Goal: Communication & Community: Participate in discussion

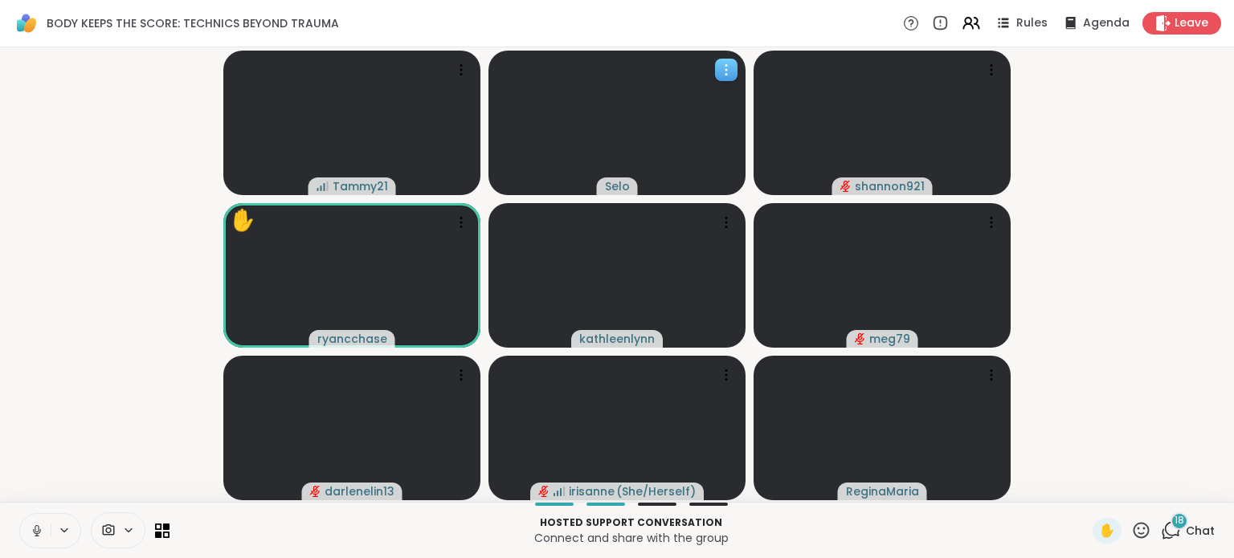
click at [726, 65] on icon at bounding box center [726, 66] width 2 height 2
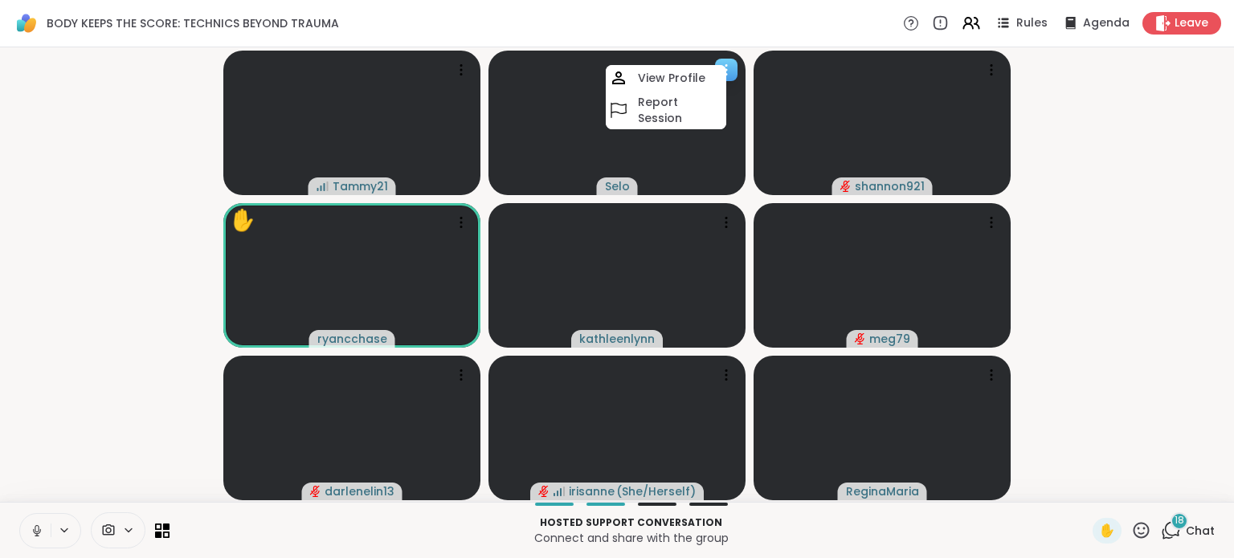
click at [556, 66] on video at bounding box center [616, 123] width 257 height 145
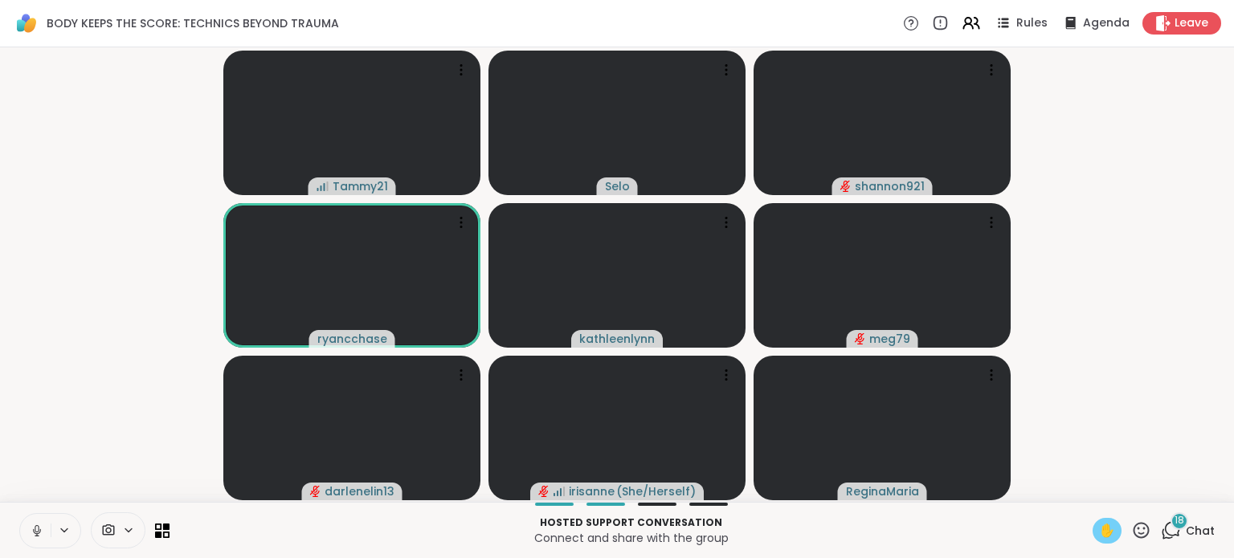
click at [1099, 528] on span "✋" at bounding box center [1107, 530] width 16 height 19
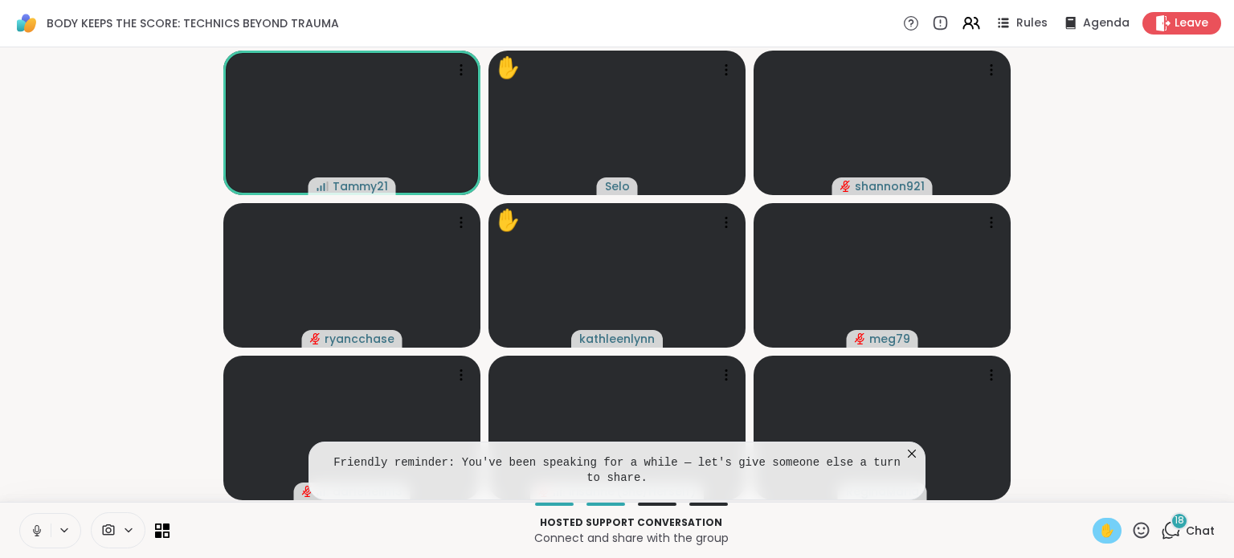
click at [1099, 526] on span "✋" at bounding box center [1107, 530] width 16 height 19
click at [913, 455] on icon at bounding box center [912, 454] width 16 height 16
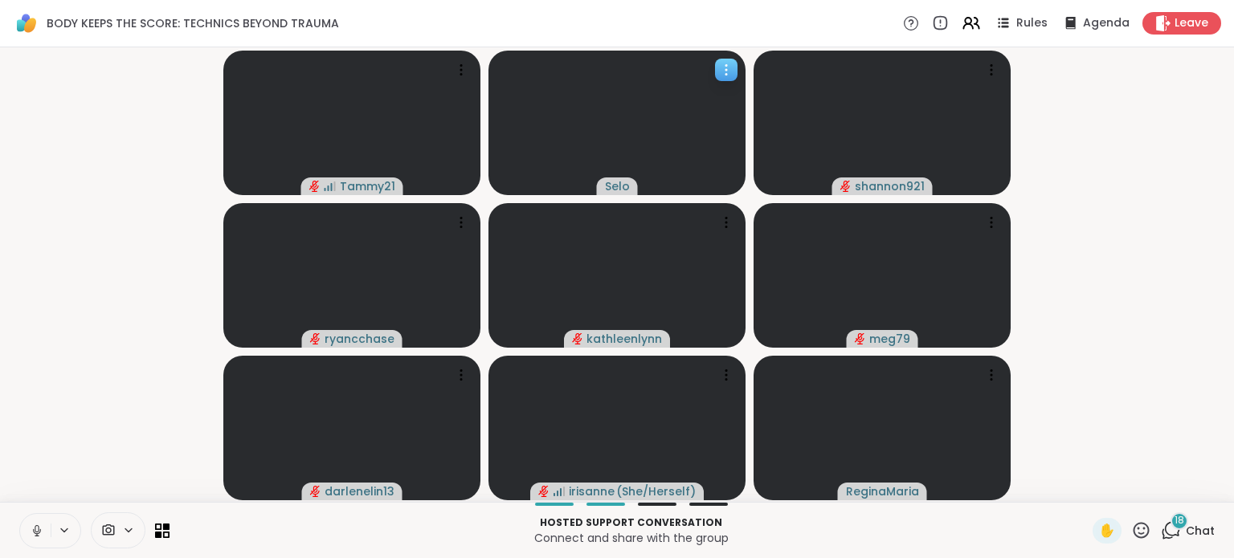
click at [723, 67] on icon at bounding box center [726, 70] width 16 height 16
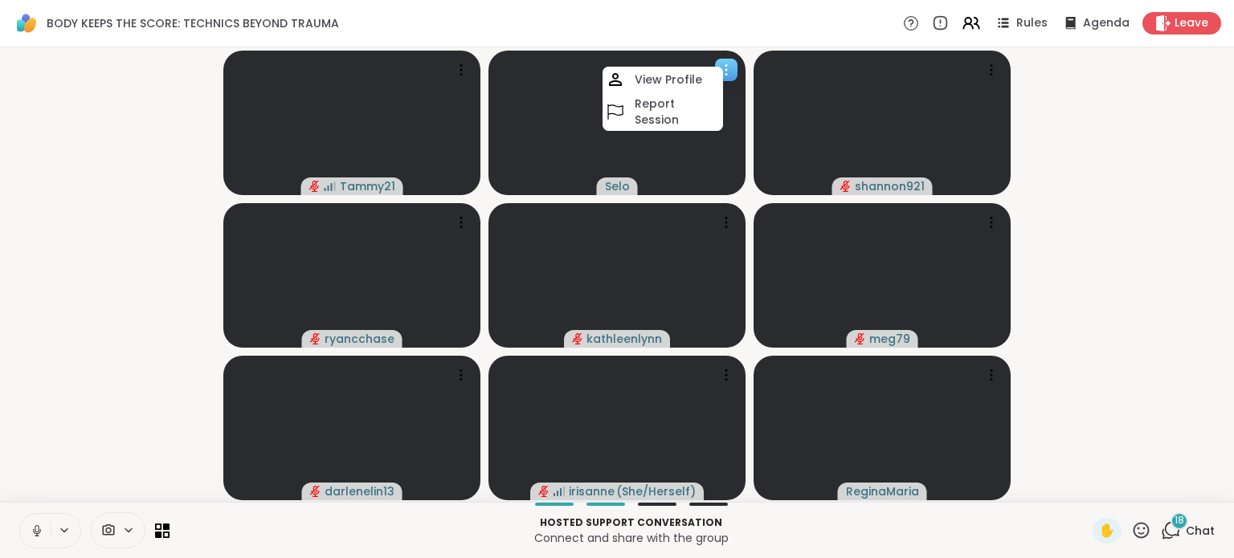
click at [540, 113] on video at bounding box center [616, 123] width 257 height 145
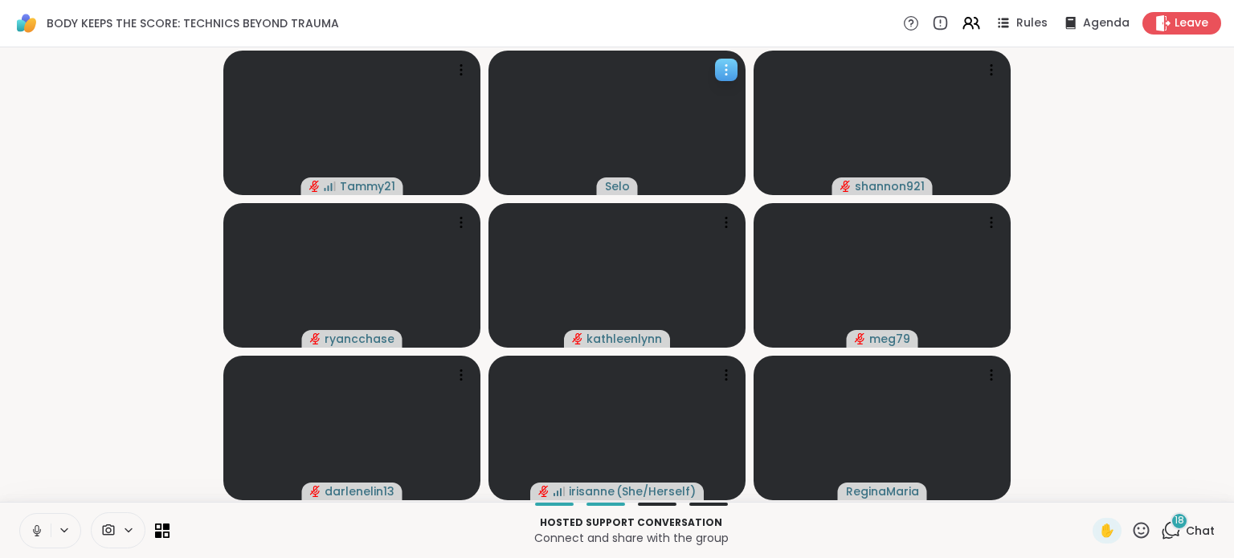
click at [540, 113] on video at bounding box center [616, 123] width 257 height 145
click at [129, 530] on icon at bounding box center [128, 531] width 13 height 14
click at [66, 531] on icon at bounding box center [64, 531] width 13 height 14
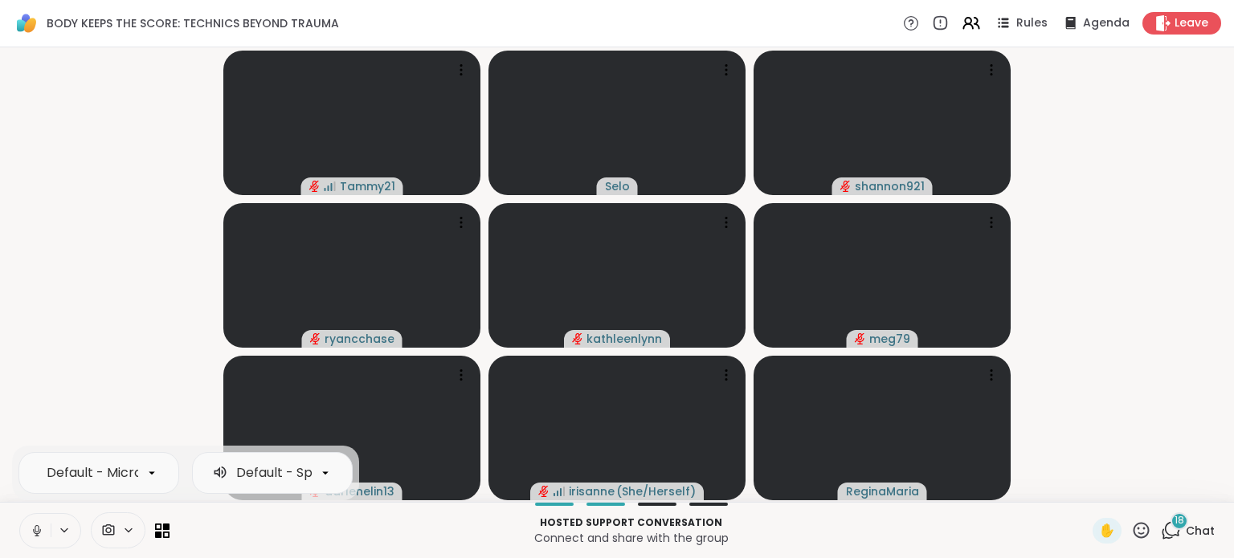
click at [35, 530] on icon at bounding box center [37, 528] width 4 height 7
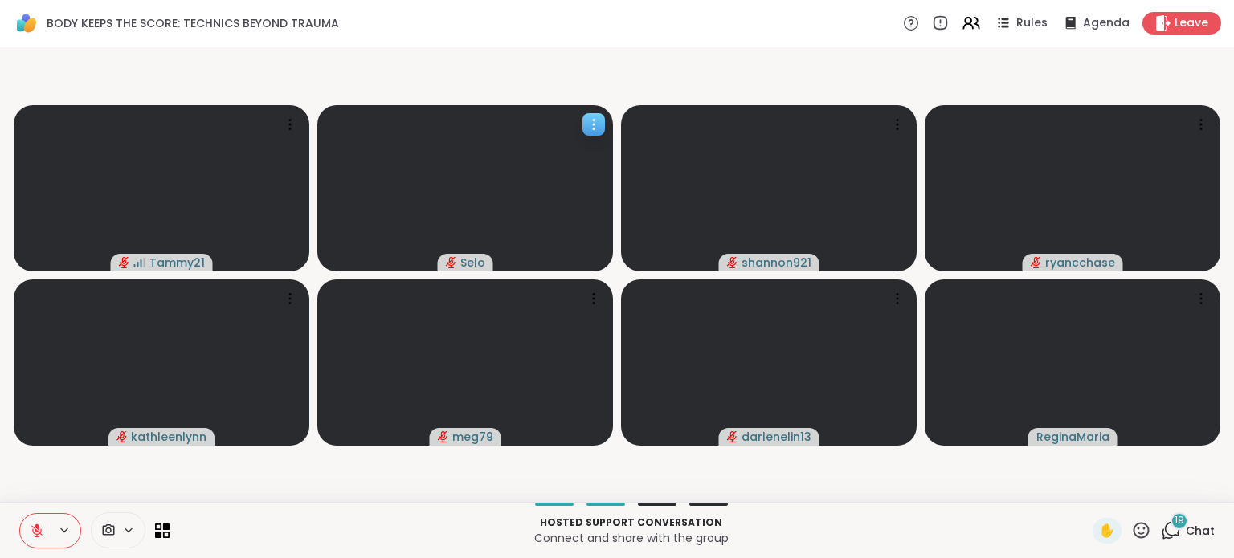
click at [451, 266] on icon "audio-muted" at bounding box center [451, 262] width 10 height 12
click at [416, 235] on video at bounding box center [465, 188] width 296 height 166
click at [36, 528] on icon at bounding box center [37, 527] width 5 height 6
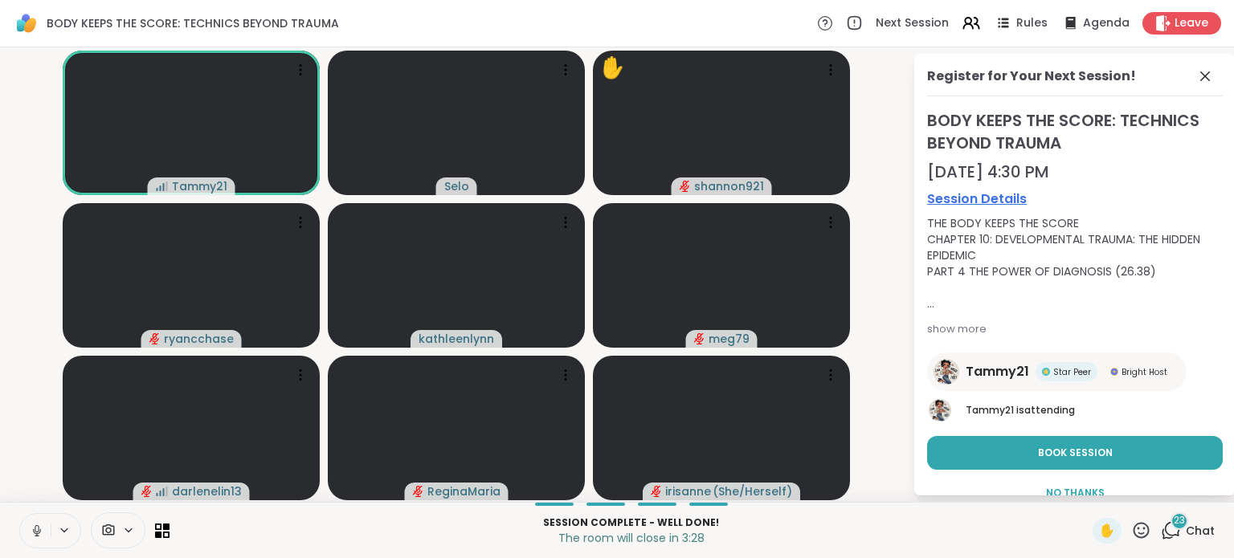
click at [32, 532] on icon at bounding box center [37, 531] width 14 height 14
click at [1174, 20] on span "Leave" at bounding box center [1191, 23] width 35 height 17
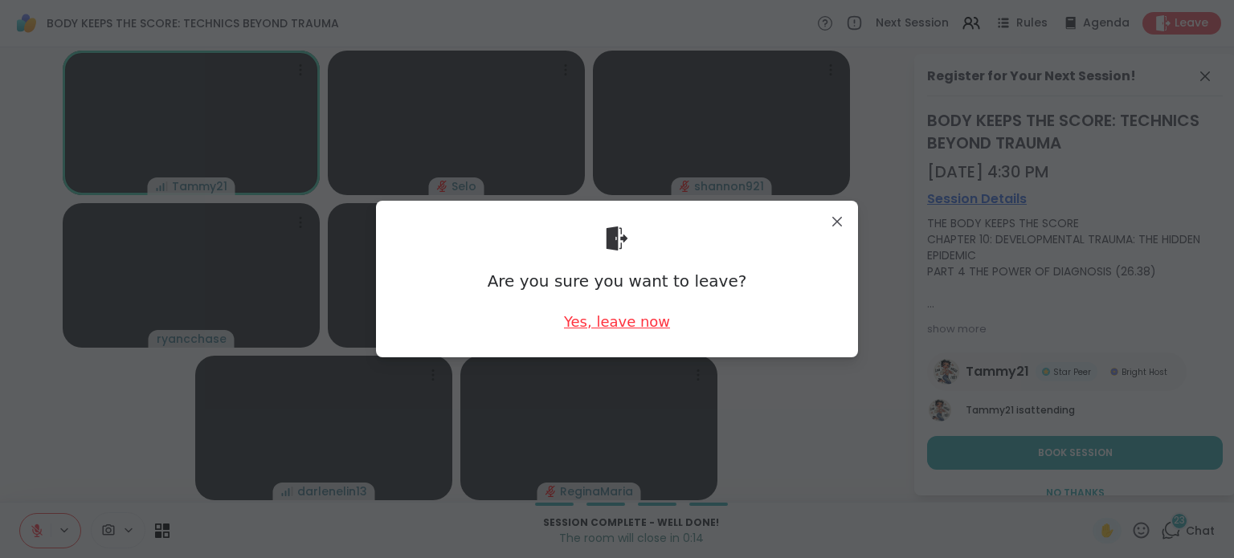
click at [607, 325] on div "Yes, leave now" at bounding box center [617, 322] width 106 height 20
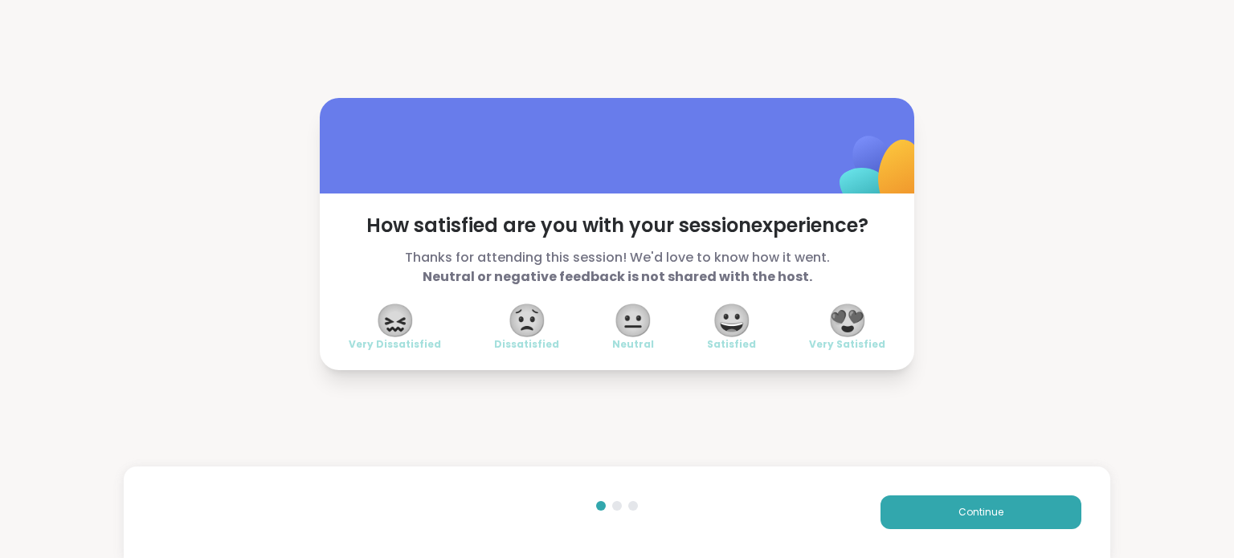
click at [626, 324] on span "😐" at bounding box center [633, 320] width 40 height 29
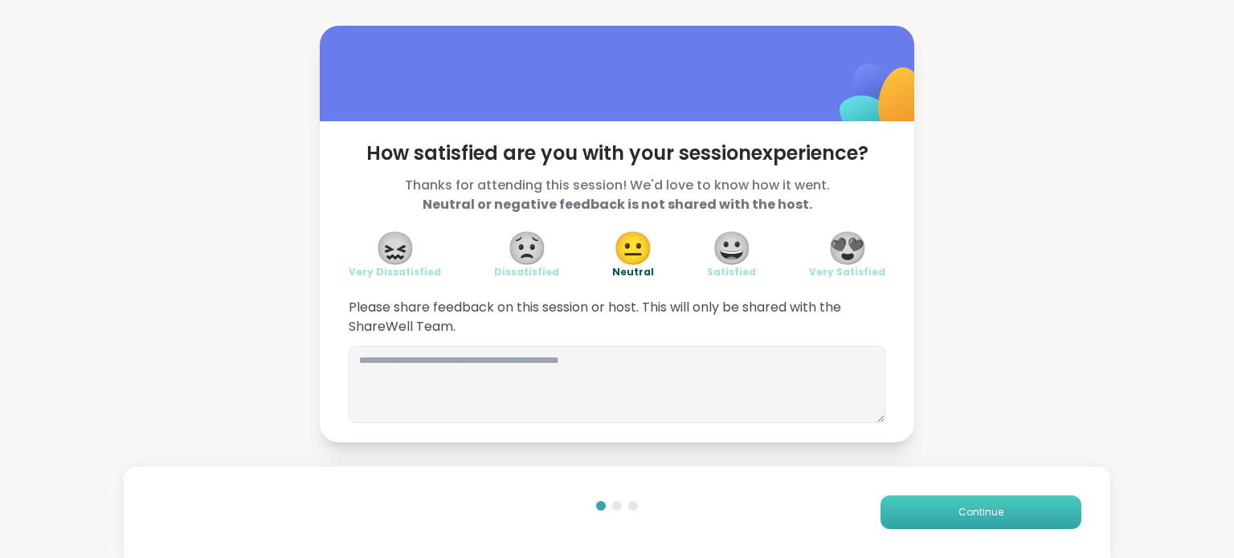
click at [964, 513] on span "Continue" at bounding box center [980, 512] width 45 height 14
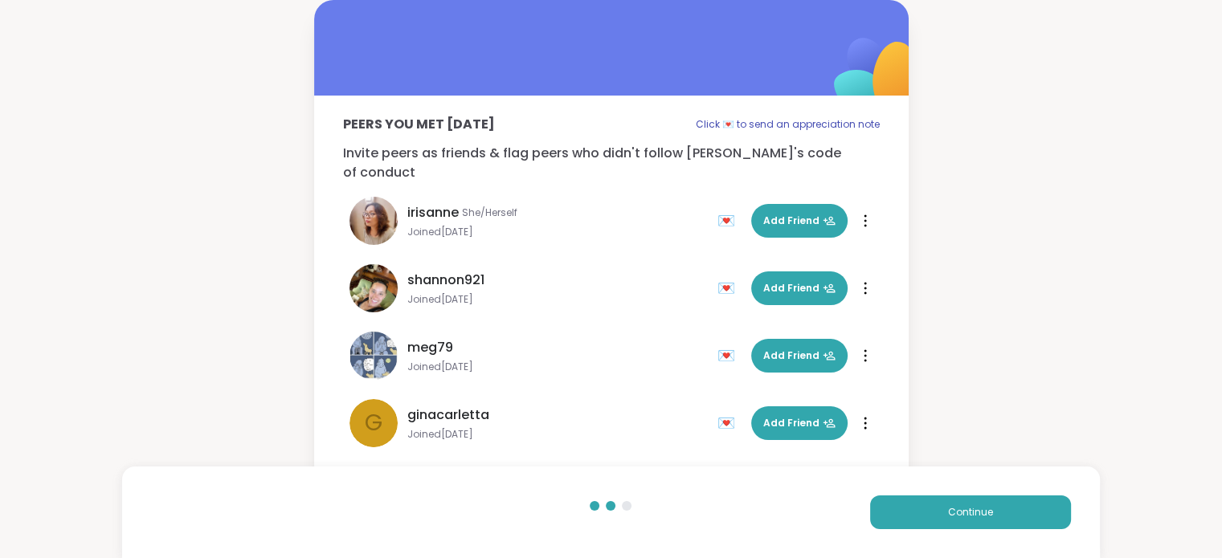
scroll to position [213, 0]
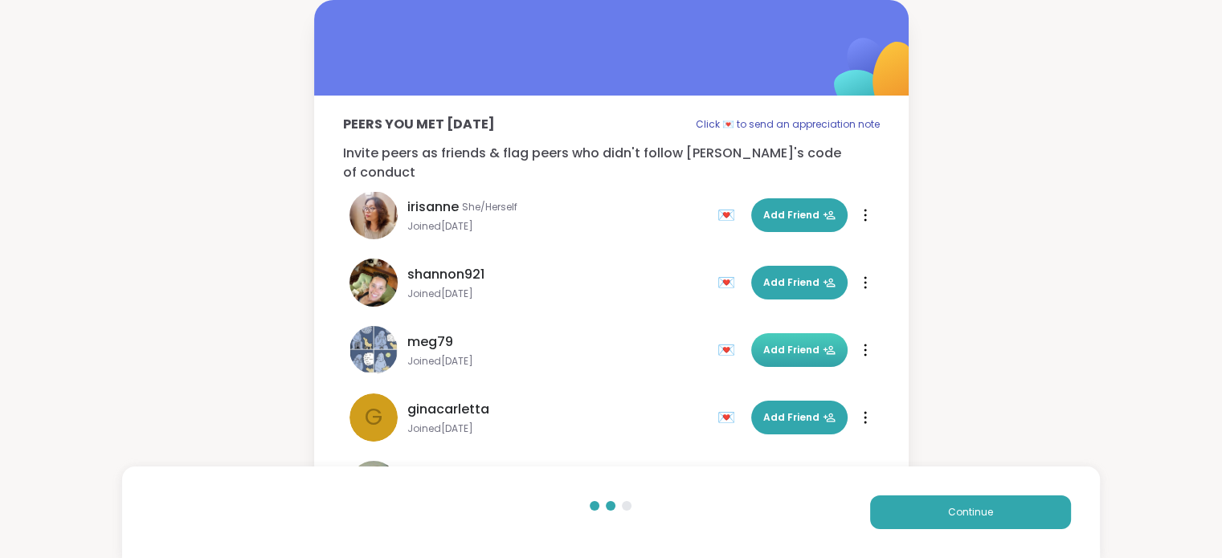
click at [776, 343] on span "Add Friend" at bounding box center [799, 350] width 72 height 14
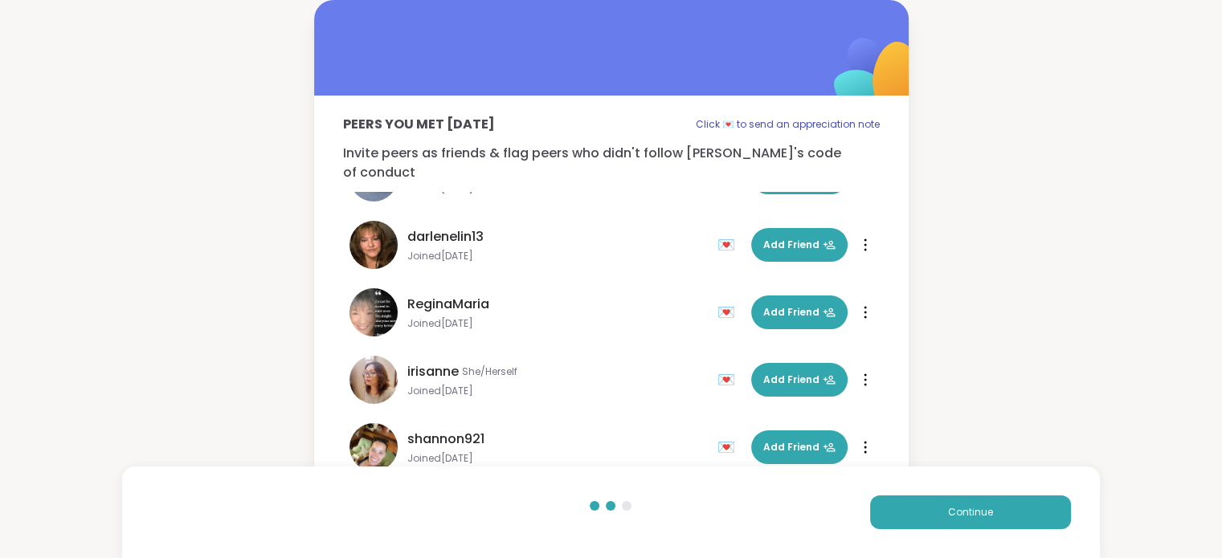
scroll to position [0, 0]
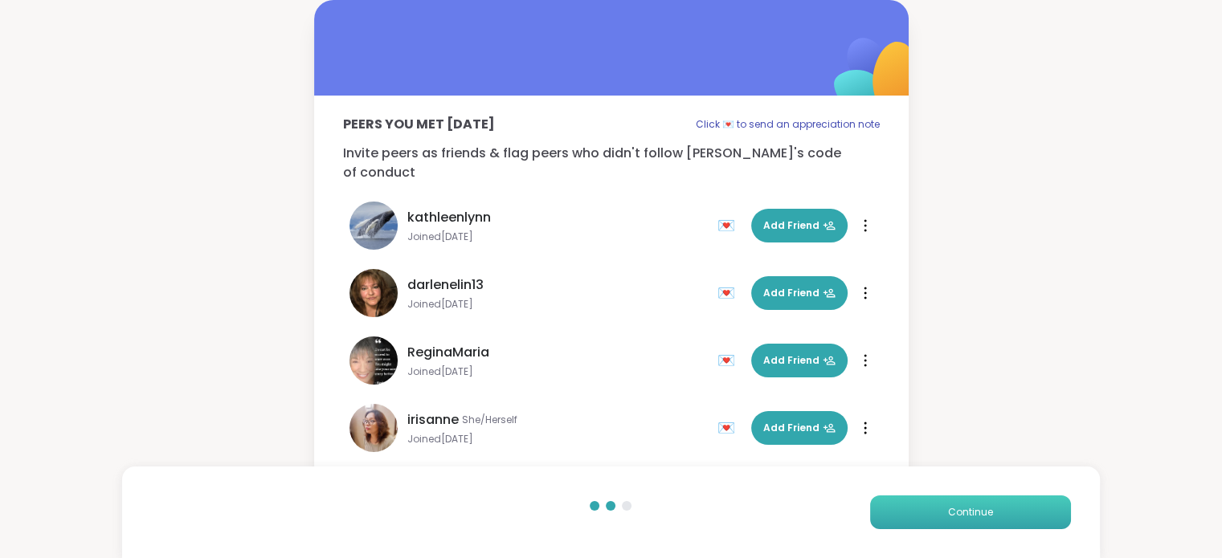
click at [977, 514] on span "Continue" at bounding box center [970, 512] width 45 height 14
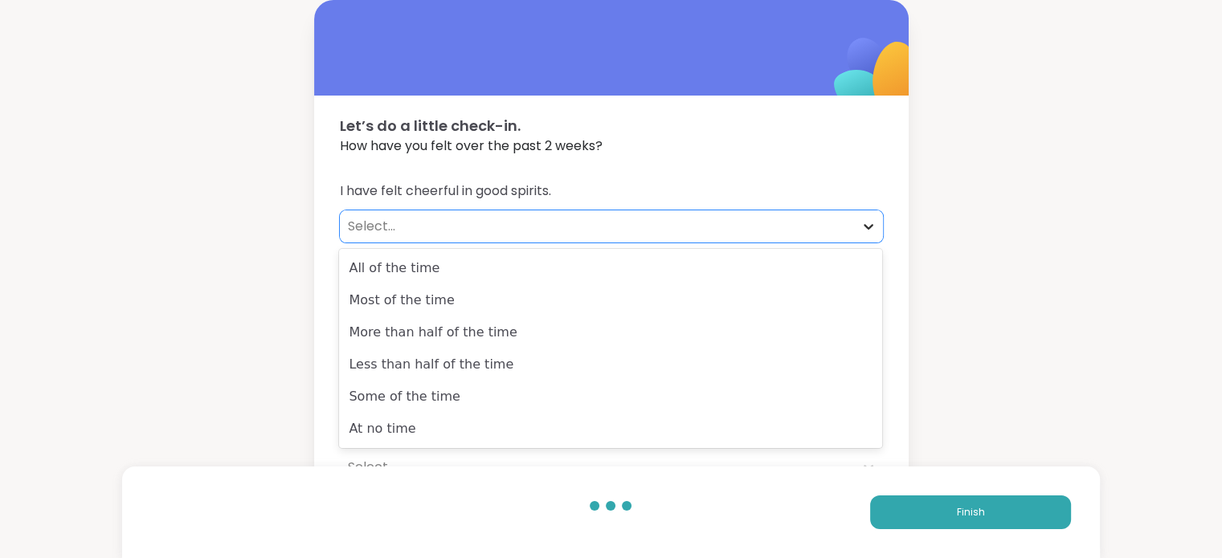
click at [867, 230] on icon at bounding box center [868, 226] width 16 height 16
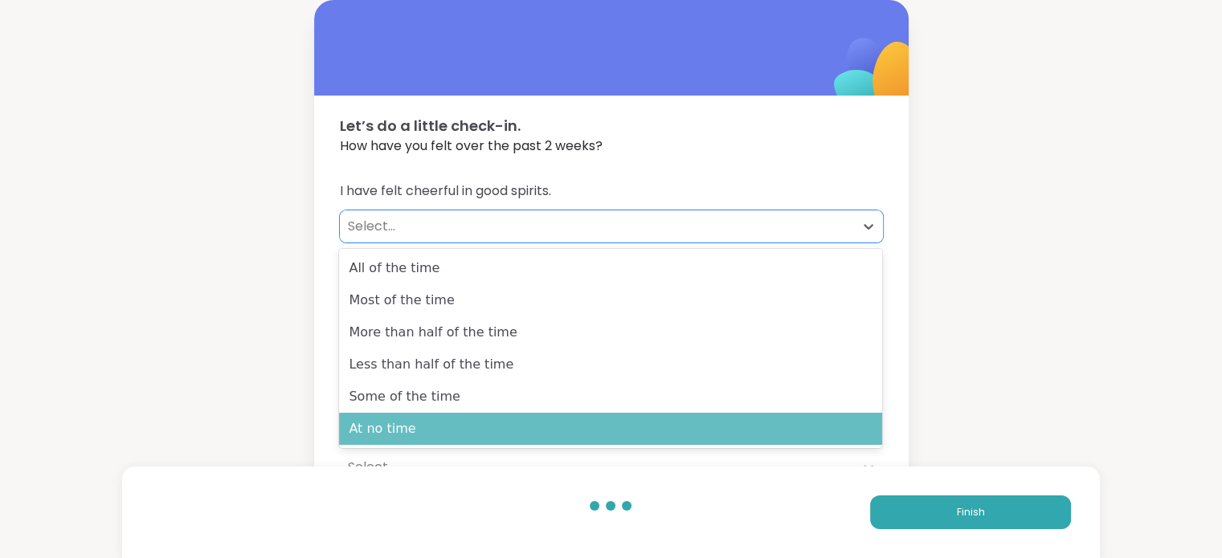
click at [383, 430] on div "At no time" at bounding box center [610, 429] width 543 height 32
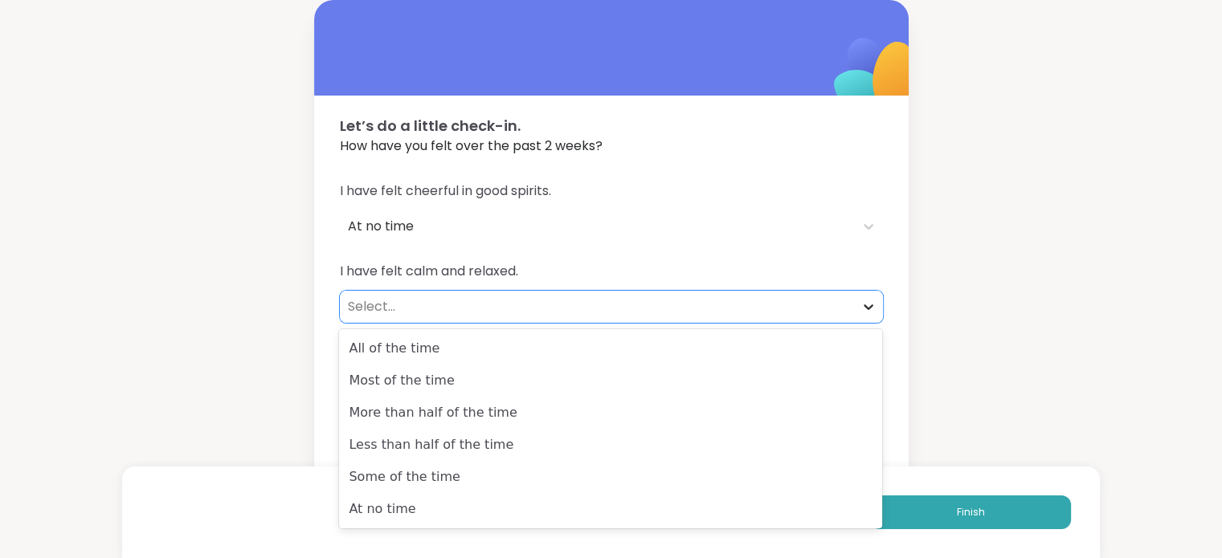
click at [869, 307] on icon at bounding box center [868, 307] width 10 height 6
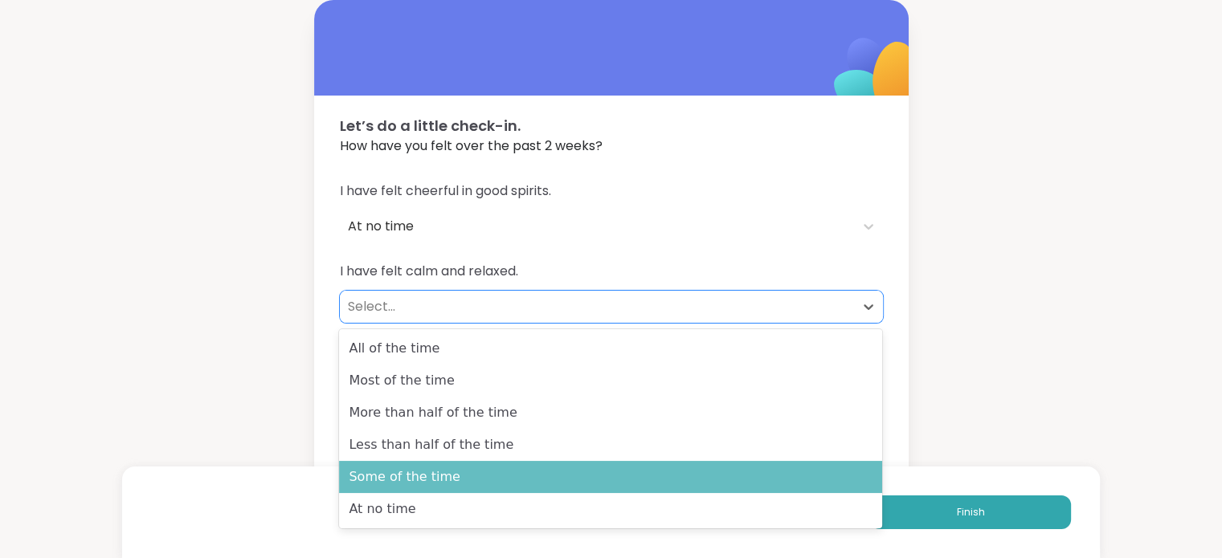
click at [479, 482] on div "Some of the time" at bounding box center [610, 477] width 543 height 32
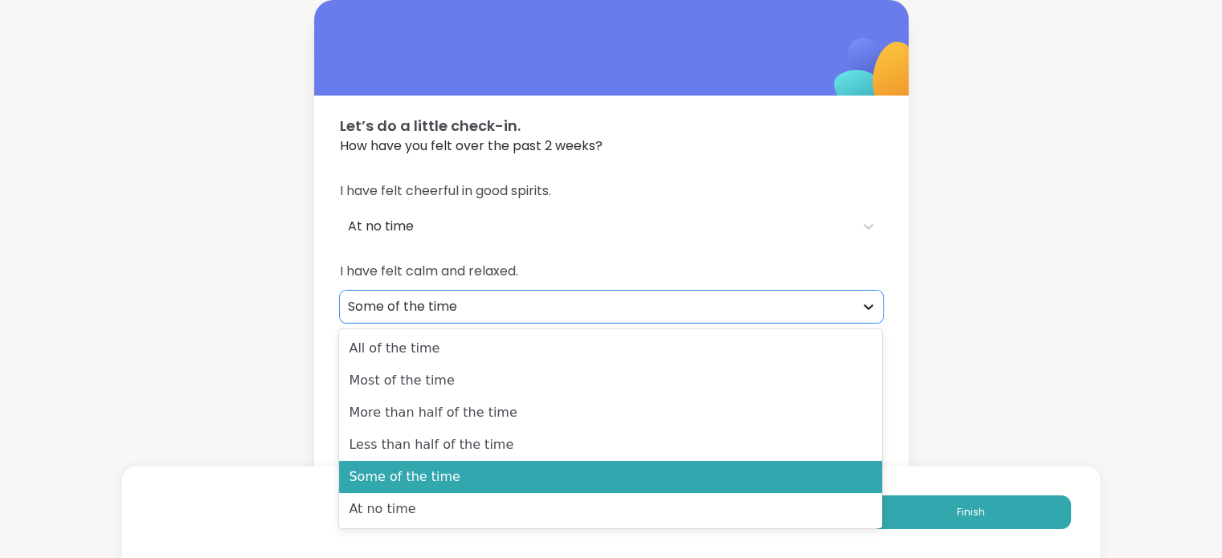
click at [869, 308] on icon at bounding box center [868, 307] width 10 height 6
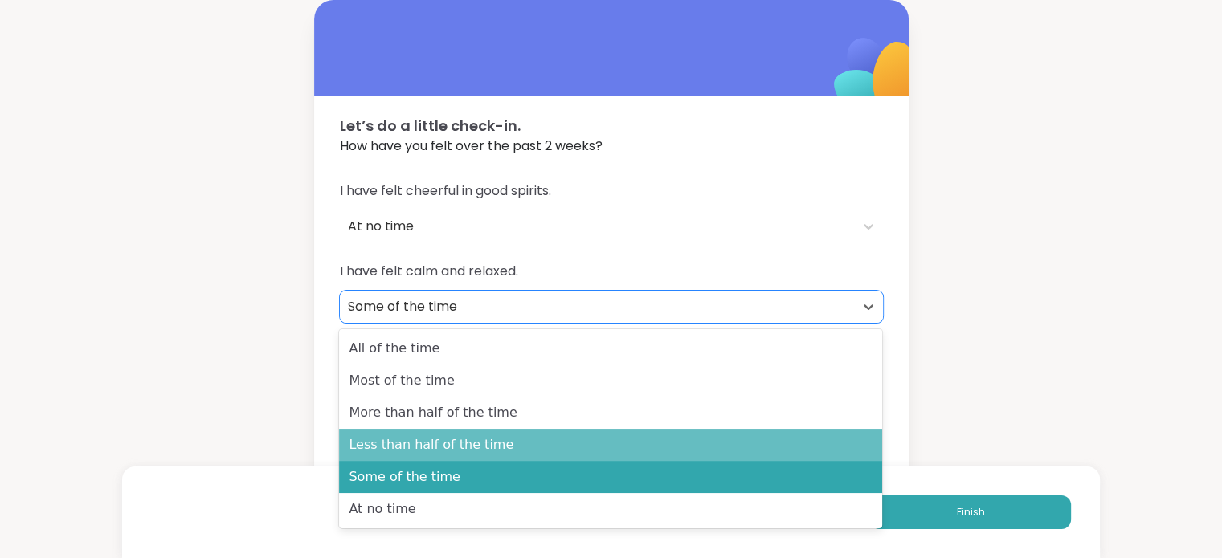
click at [666, 443] on div "Less than half of the time" at bounding box center [610, 445] width 543 height 32
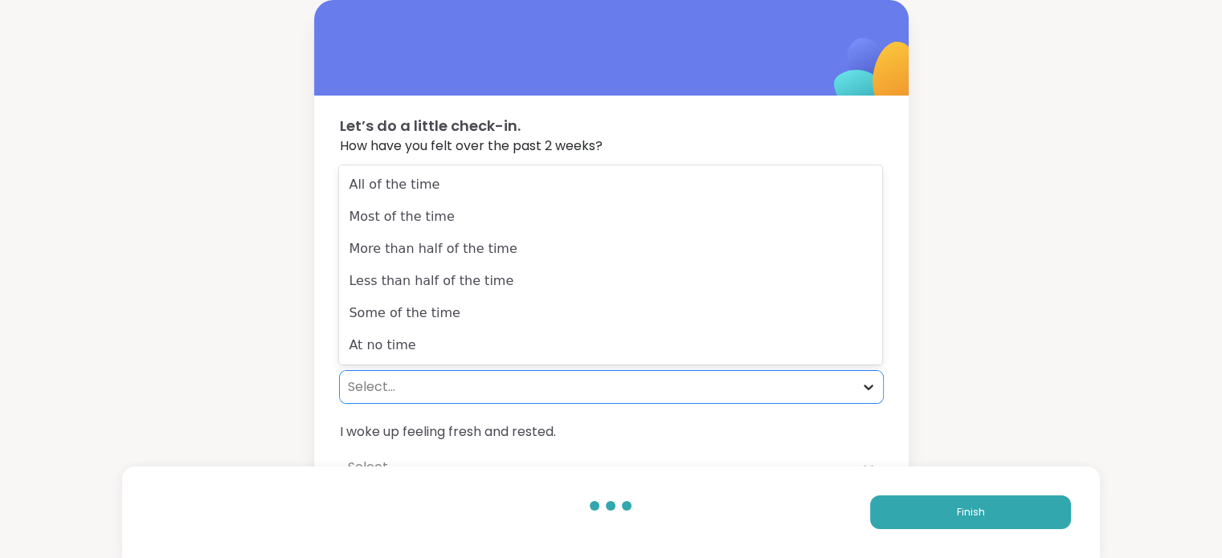
click at [869, 386] on icon at bounding box center [868, 387] width 16 height 16
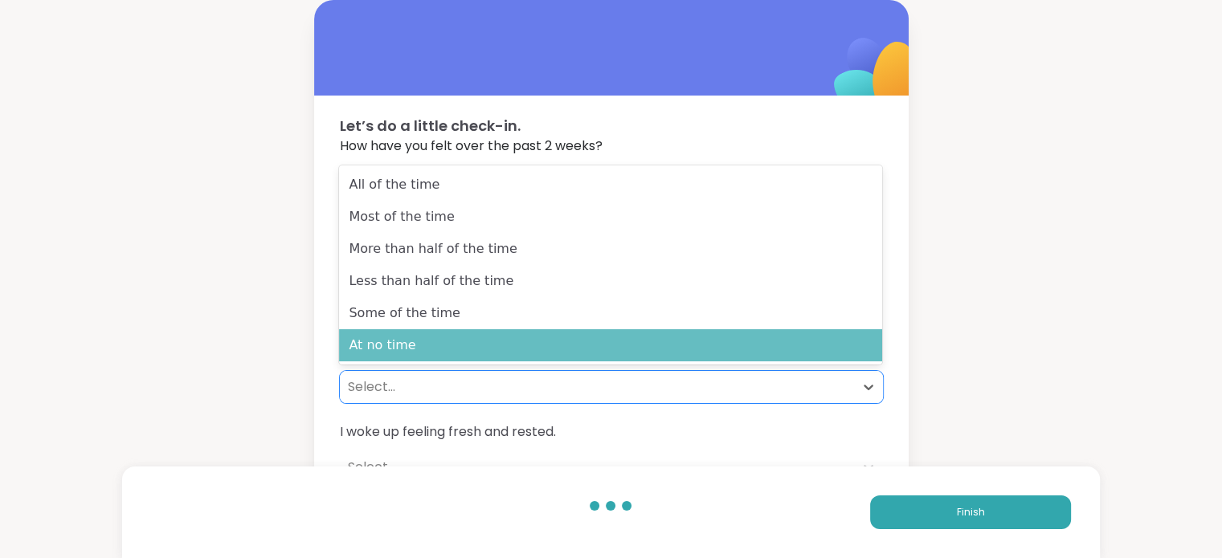
click at [742, 337] on div "At no time" at bounding box center [610, 345] width 543 height 32
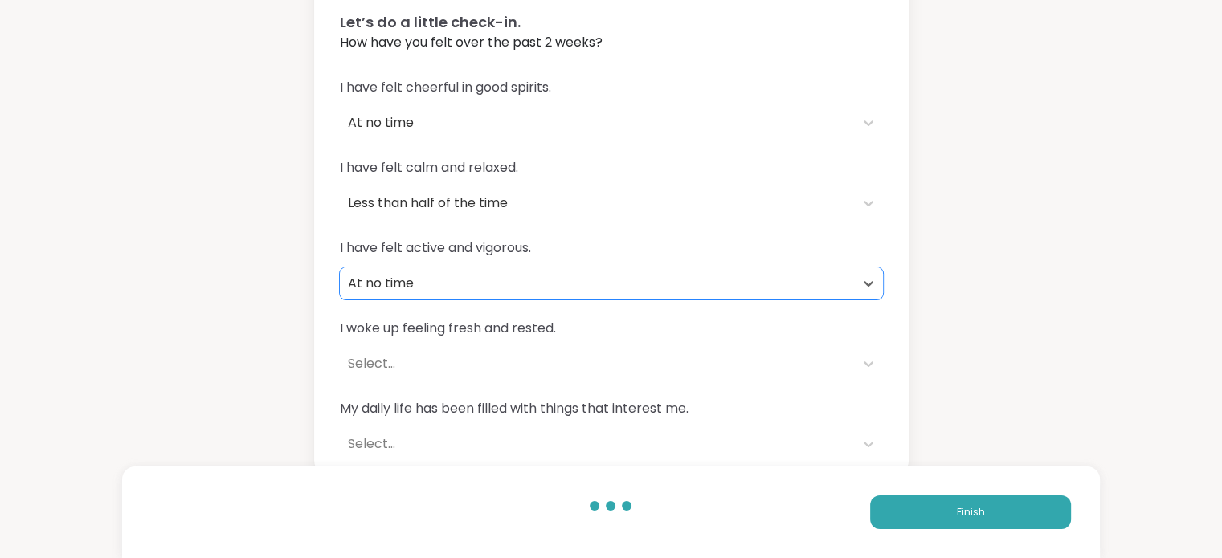
scroll to position [115, 0]
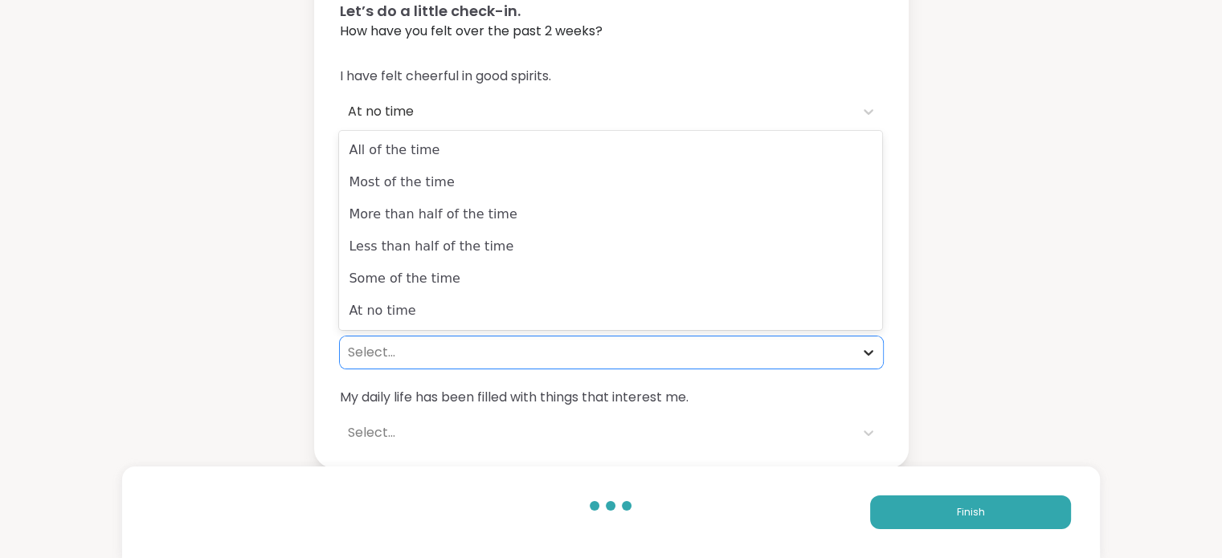
click at [868, 353] on icon at bounding box center [868, 353] width 10 height 6
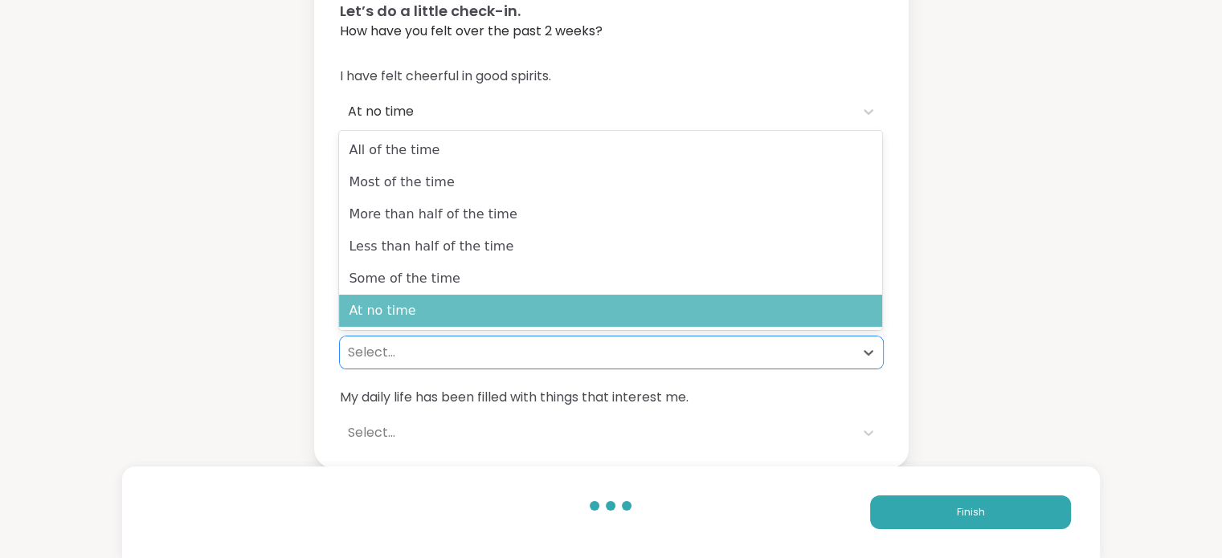
click at [619, 314] on div "At no time" at bounding box center [610, 311] width 543 height 32
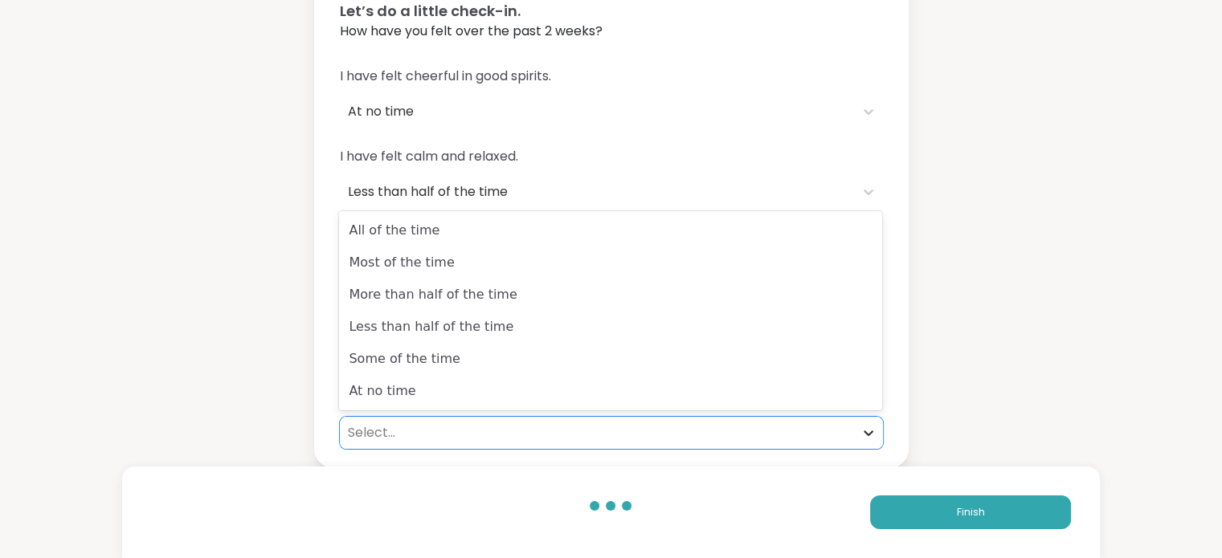
click at [868, 433] on icon at bounding box center [868, 433] width 10 height 6
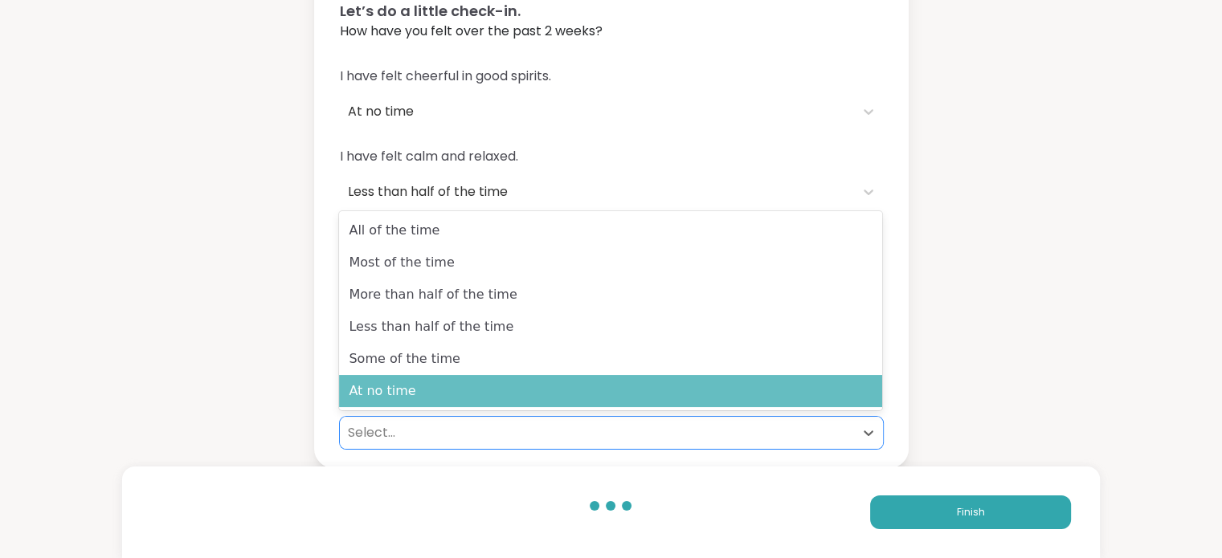
click at [764, 399] on div "At no time" at bounding box center [610, 391] width 543 height 32
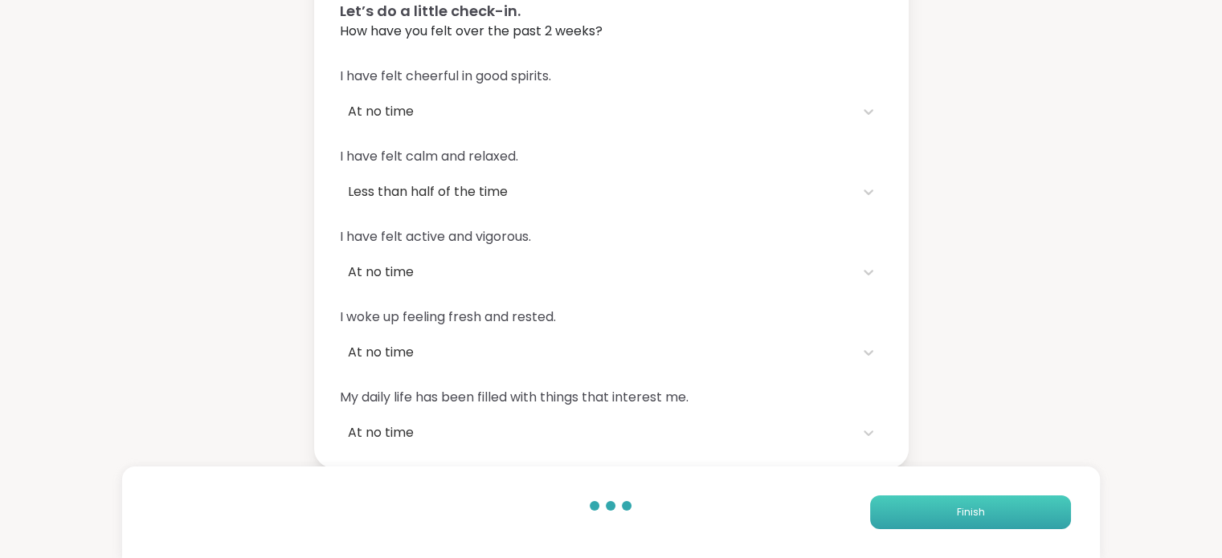
click at [973, 510] on span "Finish" at bounding box center [970, 512] width 28 height 14
